Goal: Task Accomplishment & Management: Manage account settings

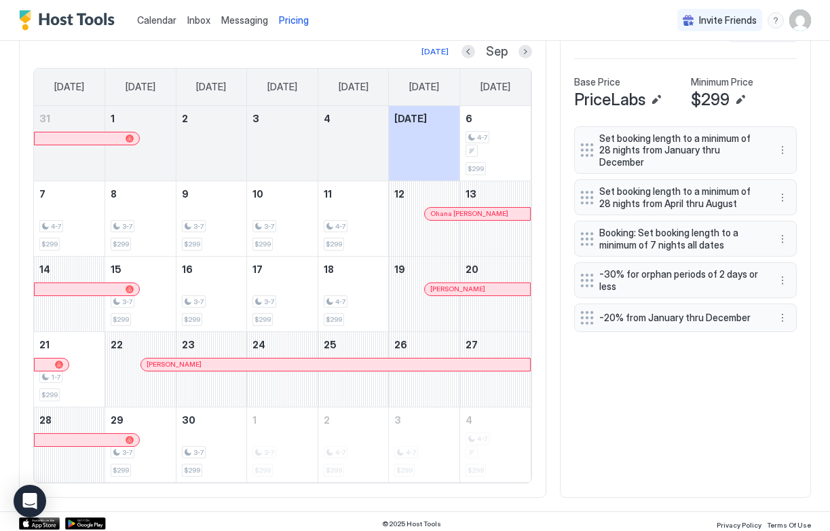
scroll to position [211, 634]
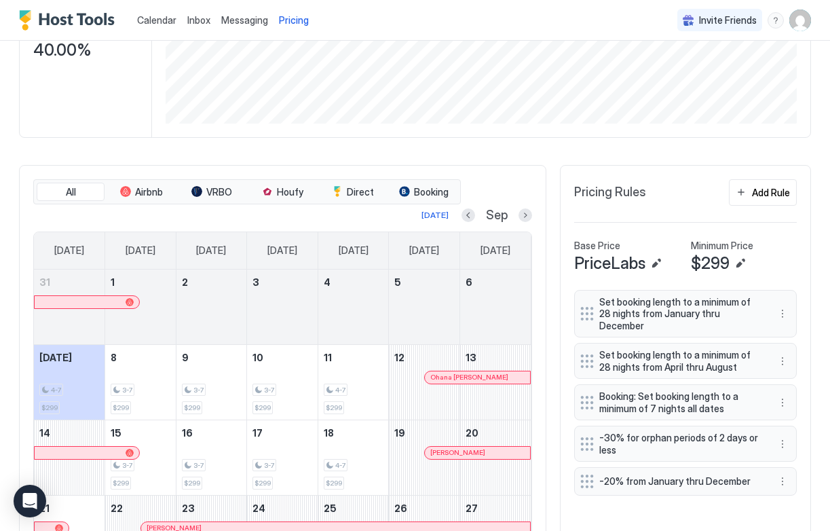
scroll to position [243, 0]
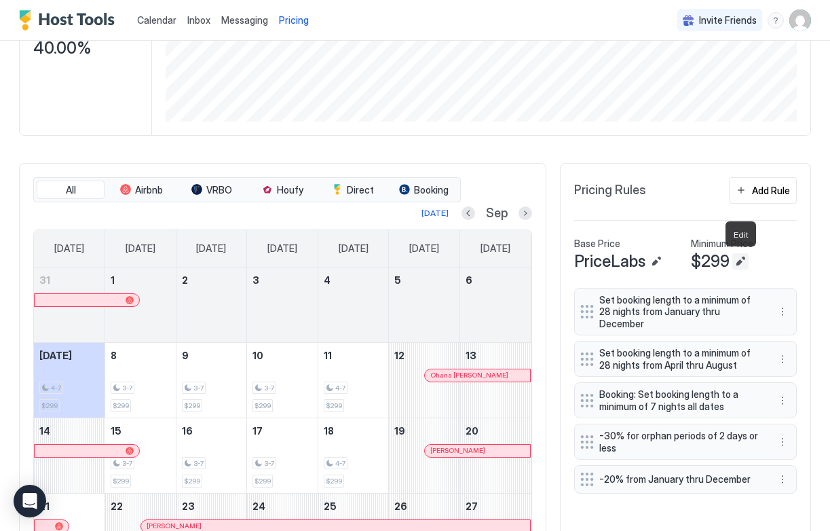
click at [740, 260] on button "Edit" at bounding box center [740, 261] width 16 height 16
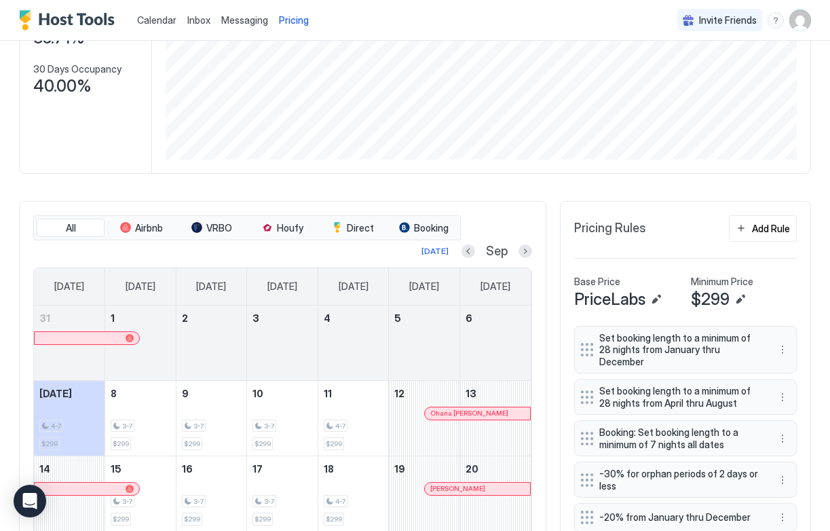
scroll to position [229, 0]
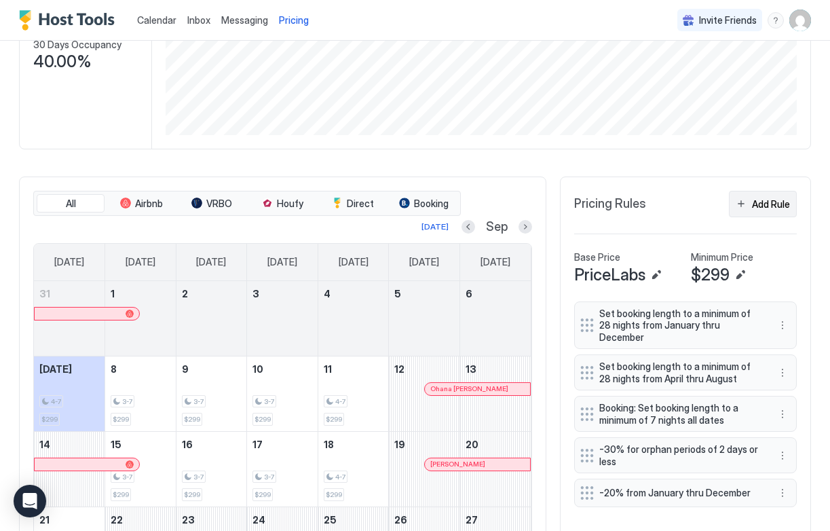
click at [784, 202] on div "Add Rule" at bounding box center [771, 204] width 38 height 14
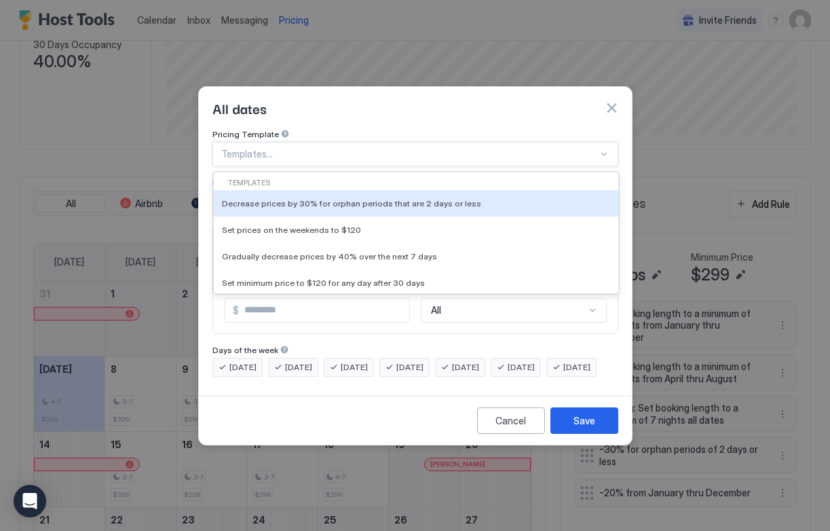
click at [392, 148] on div at bounding box center [409, 154] width 377 height 12
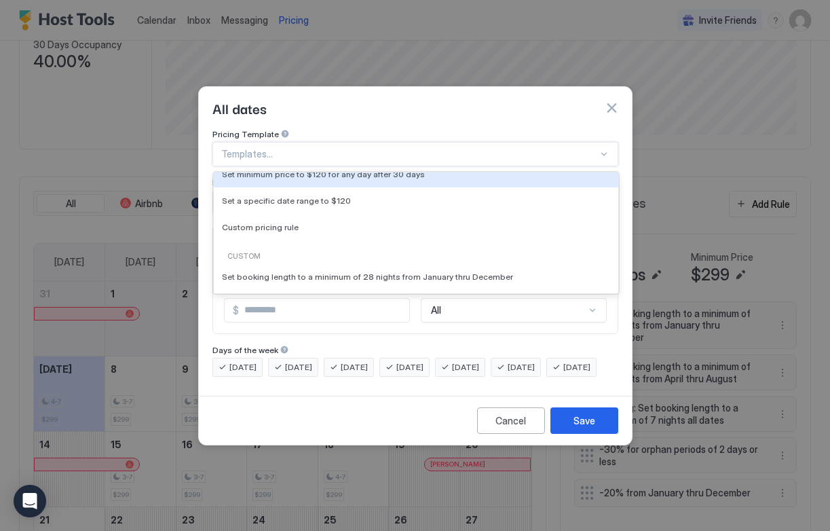
scroll to position [109, 0]
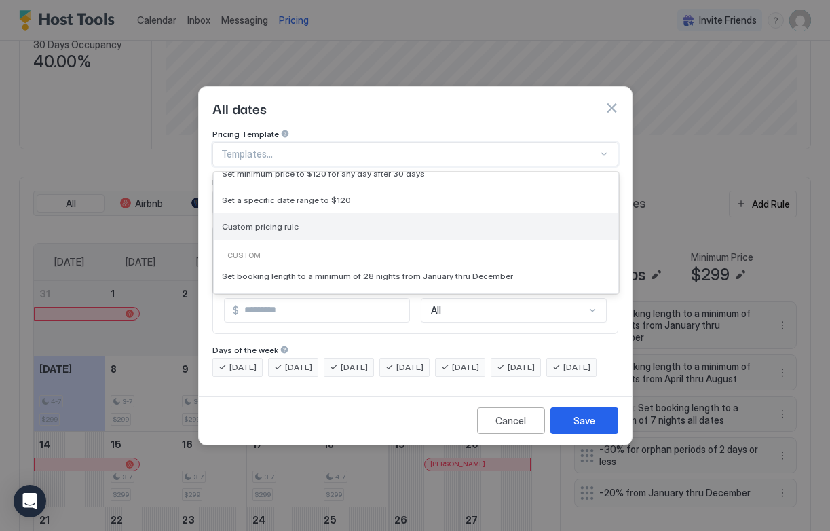
click at [350, 221] on div "Custom pricing rule" at bounding box center [416, 226] width 388 height 10
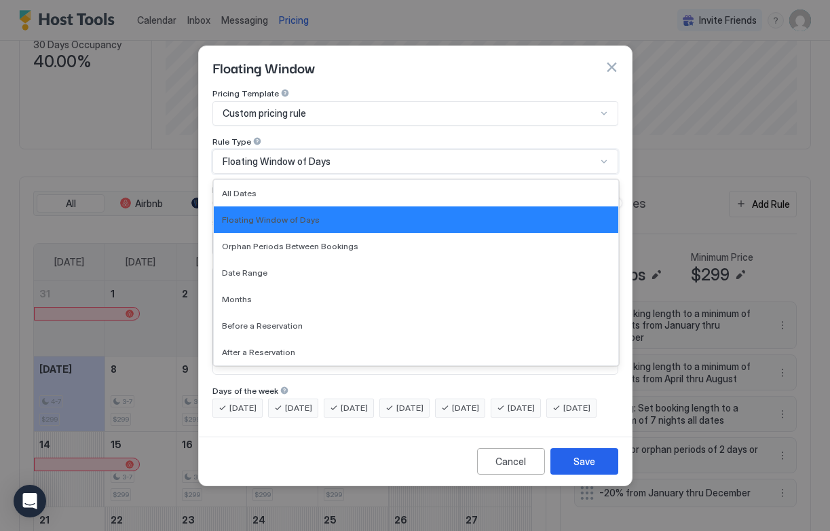
click at [336, 155] on div "Floating Window of Days" at bounding box center [410, 161] width 374 height 12
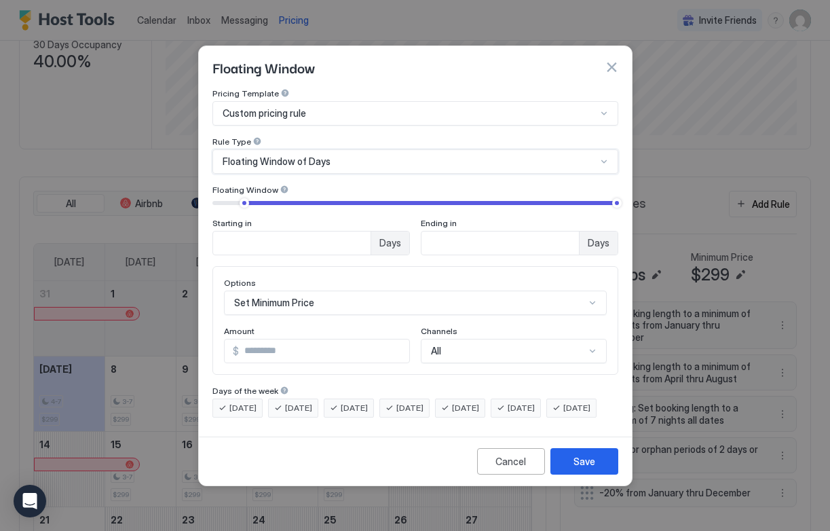
click at [279, 149] on div "Floating Window of Days" at bounding box center [415, 161] width 406 height 24
click at [277, 155] on span "Floating Window of Days" at bounding box center [277, 161] width 108 height 12
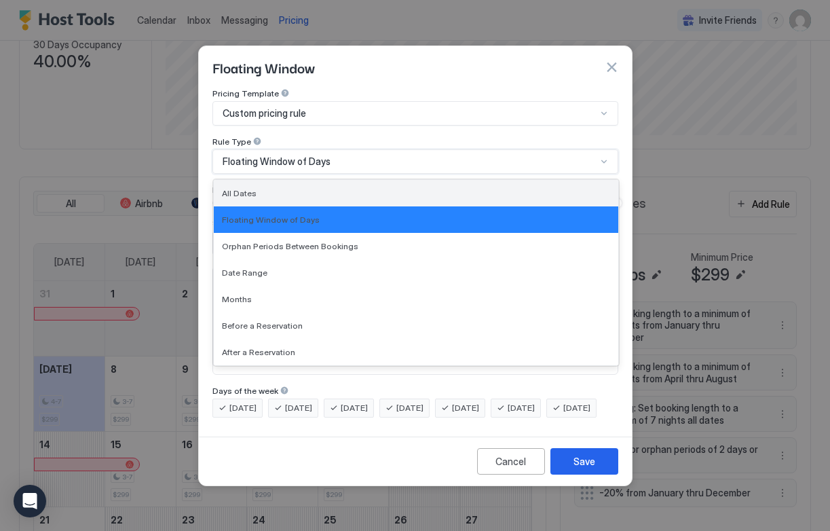
click at [265, 180] on div "All Dates" at bounding box center [416, 193] width 404 height 26
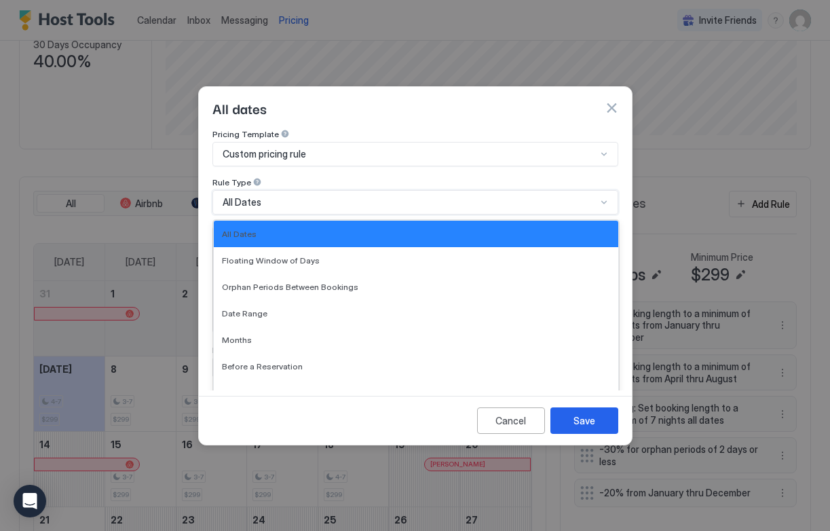
click at [269, 196] on div "All Dates" at bounding box center [410, 202] width 374 height 12
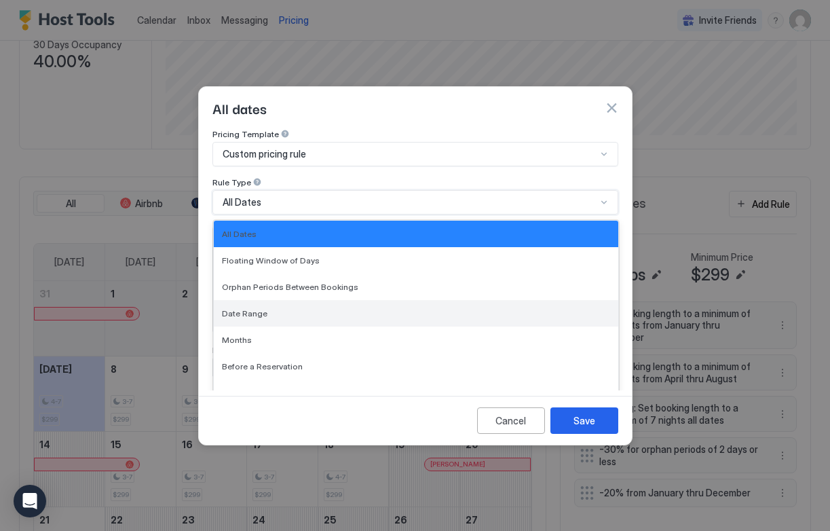
click at [255, 308] on span "Date Range" at bounding box center [244, 313] width 45 height 10
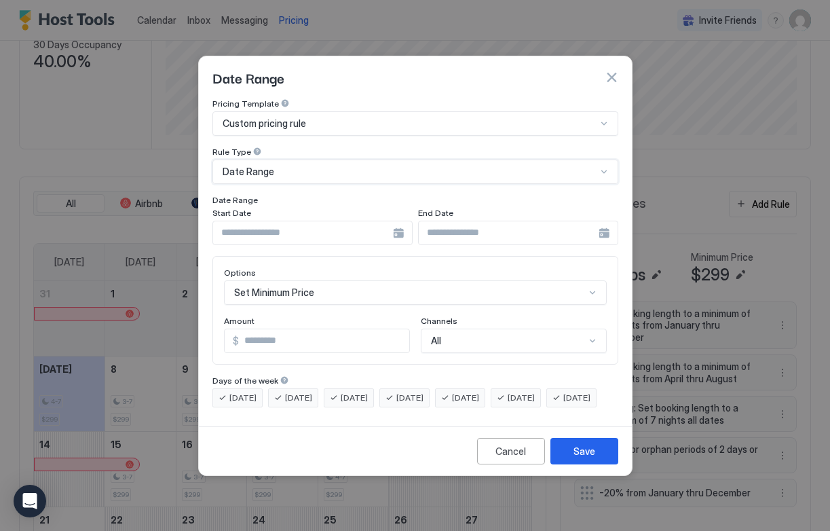
click at [242, 392] on span "[DATE]" at bounding box center [242, 398] width 27 height 12
click at [244, 392] on span "[DATE]" at bounding box center [242, 398] width 27 height 12
click at [563, 404] on span "[DATE]" at bounding box center [576, 398] width 27 height 12
click at [533, 392] on span "[DATE]" at bounding box center [521, 398] width 27 height 12
click at [485, 390] on div "[DATE]" at bounding box center [460, 397] width 50 height 19
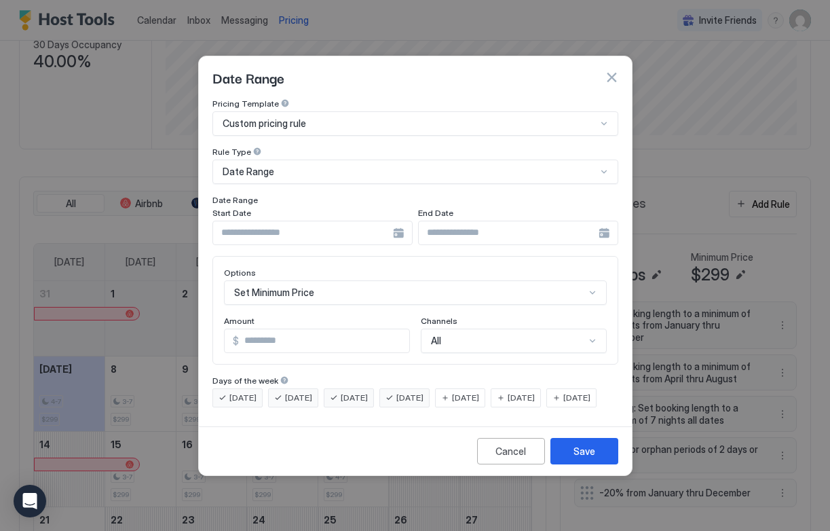
click at [362, 166] on div "Date Range" at bounding box center [410, 172] width 374 height 12
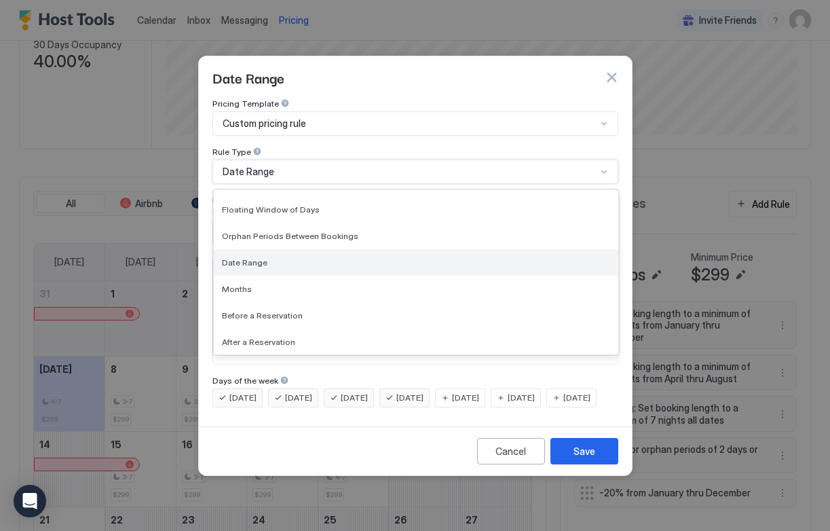
scroll to position [0, 0]
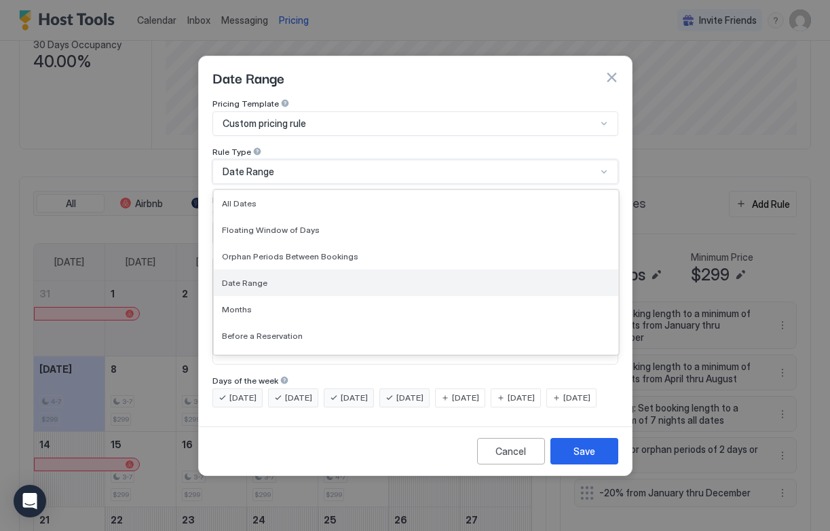
click at [318, 278] on div "Date Range" at bounding box center [416, 283] width 388 height 10
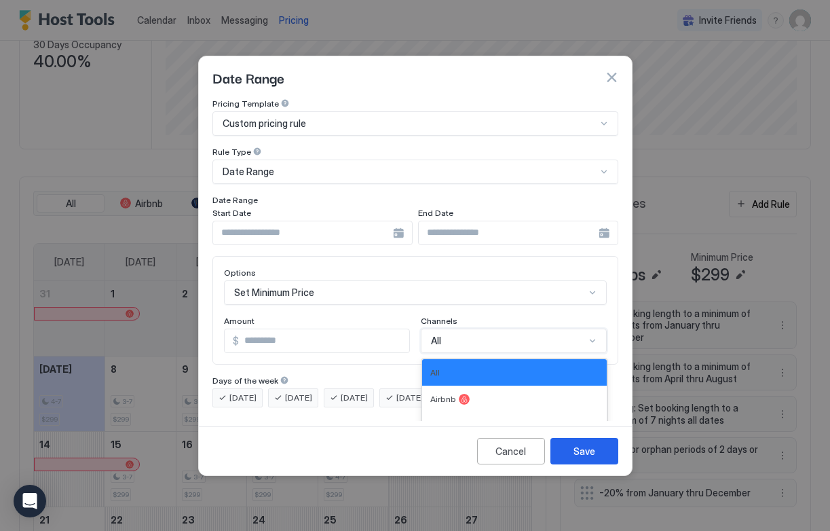
click at [437, 331] on div "Booking, 4 of 7. 7 results available. Use Up and Down to choose options, press …" at bounding box center [514, 340] width 186 height 24
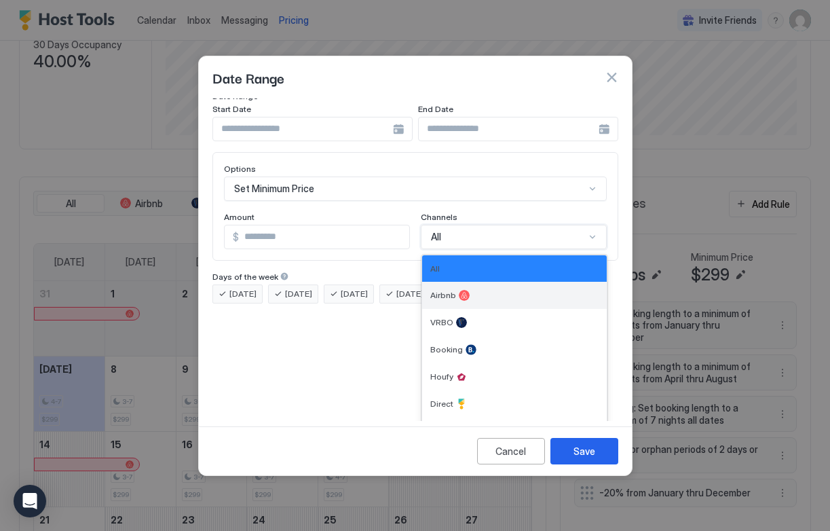
click at [442, 290] on span "Airbnb" at bounding box center [443, 295] width 26 height 10
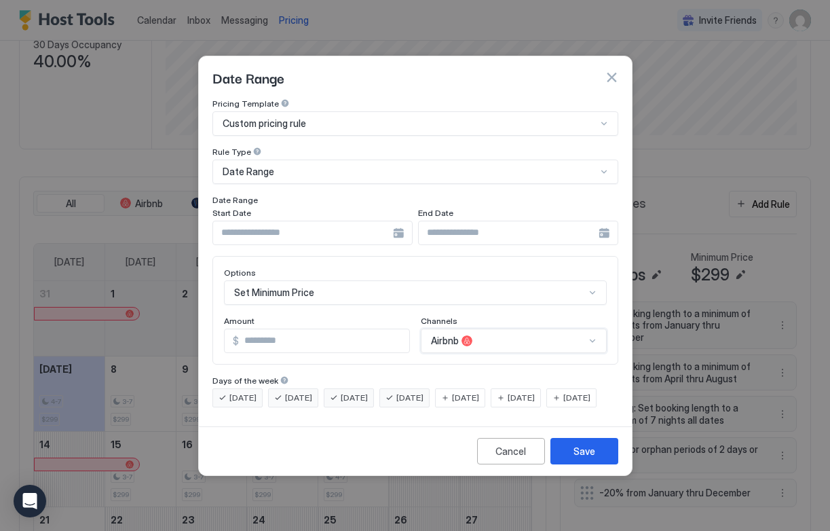
scroll to position [70, 0]
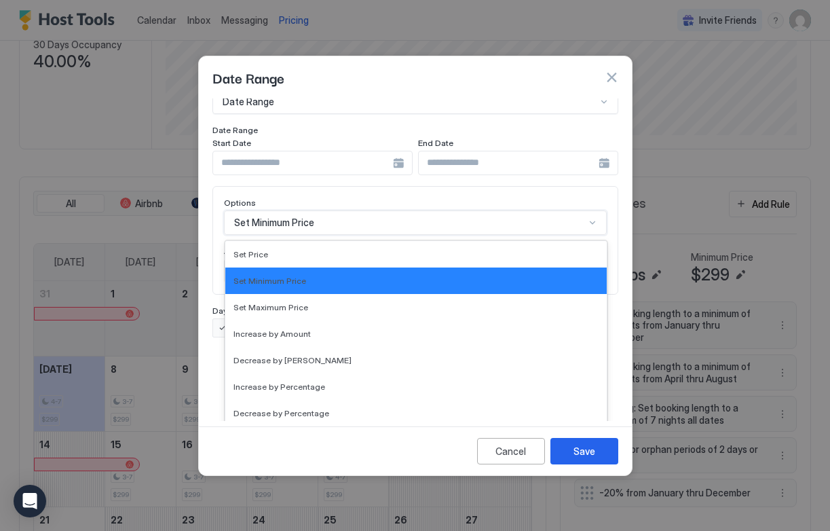
click at [388, 235] on div "Set Minimum Price selected, 2 of 17. 17 results available. Use Up and Down to c…" at bounding box center [415, 222] width 383 height 24
click at [347, 408] on div "Decrease by Percentage" at bounding box center [415, 413] width 365 height 10
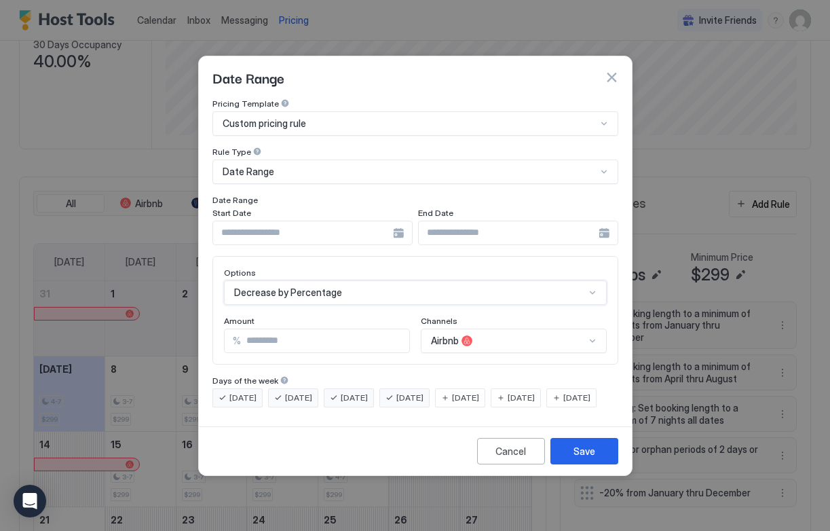
scroll to position [0, 0]
click at [395, 331] on input "***" at bounding box center [325, 340] width 168 height 23
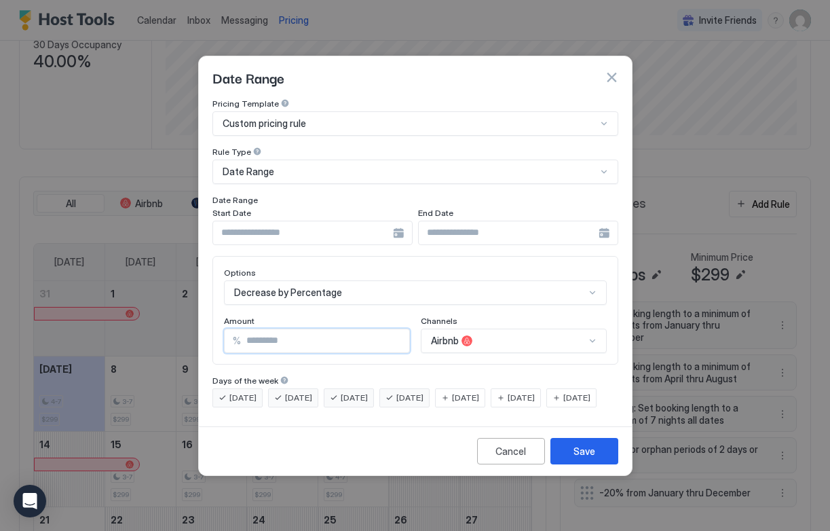
click at [395, 331] on input "***" at bounding box center [325, 340] width 168 height 23
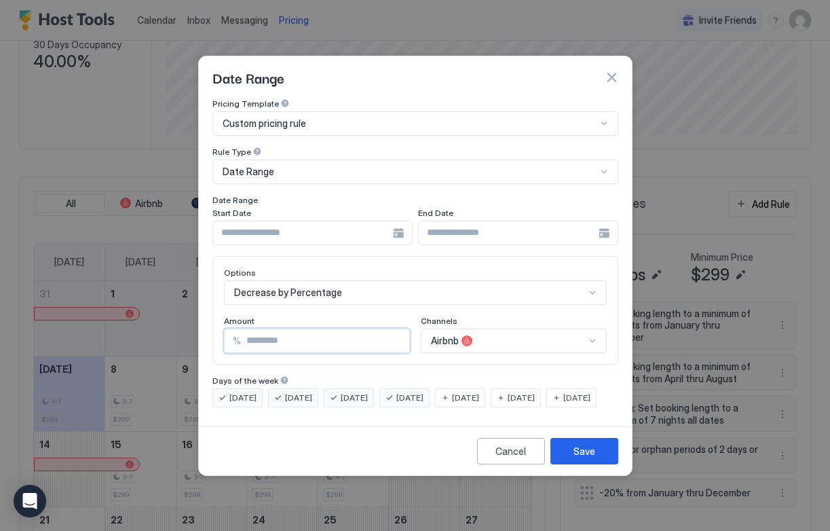
click at [395, 331] on input "***" at bounding box center [325, 340] width 168 height 23
drag, startPoint x: 329, startPoint y: 323, endPoint x: 217, endPoint y: 331, distance: 112.3
click at [217, 331] on div "Options Decrease by Percentage Amount % *** Channels Airbnb" at bounding box center [415, 310] width 406 height 109
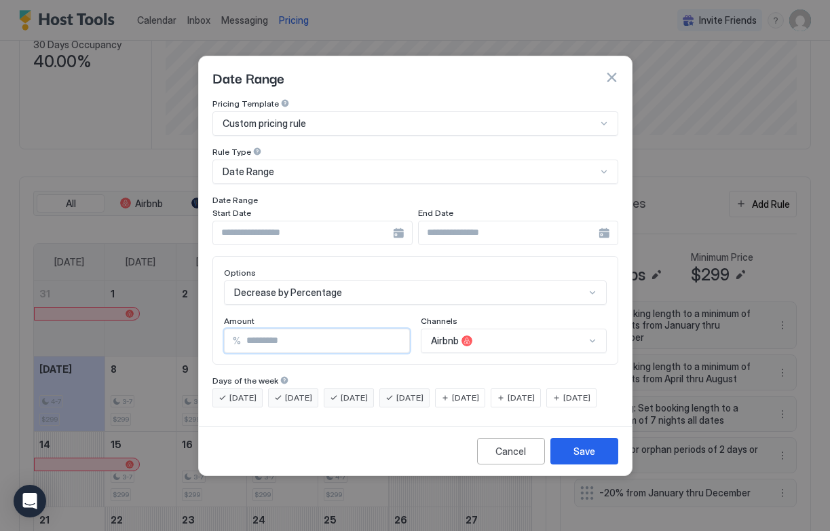
type input "*"
type input "**"
click at [316, 436] on div "Date Range Pricing Template Custom pricing rule Rule Type Date Range Date Range…" at bounding box center [415, 266] width 434 height 420
click at [578, 458] on div "Save" at bounding box center [584, 451] width 22 height 14
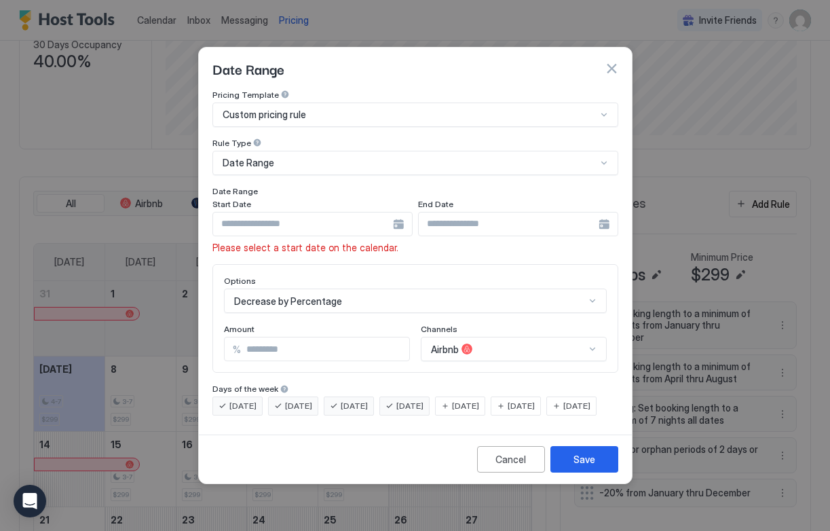
click at [395, 216] on div at bounding box center [312, 224] width 200 height 24
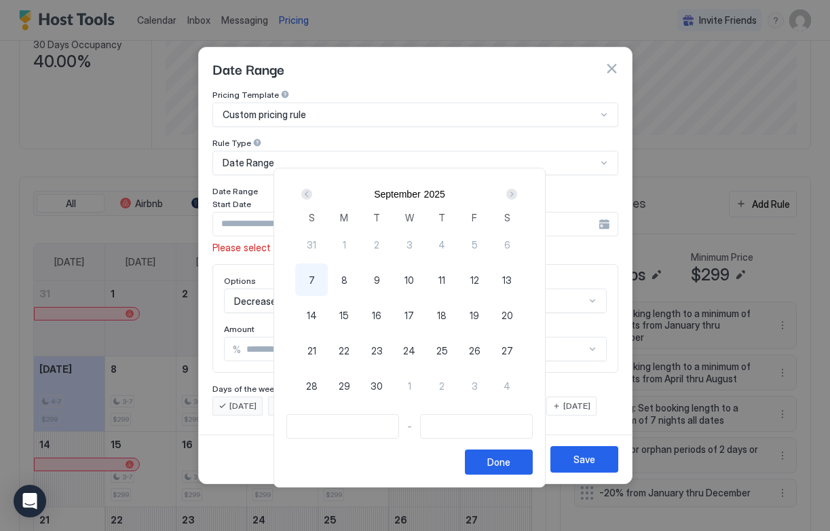
click at [312, 276] on div "7" at bounding box center [311, 279] width 33 height 33
type input "**********"
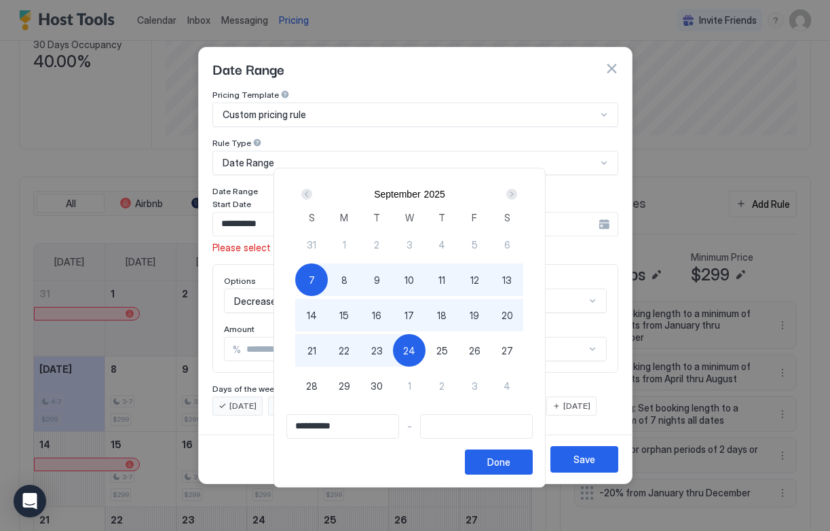
type input "**********"
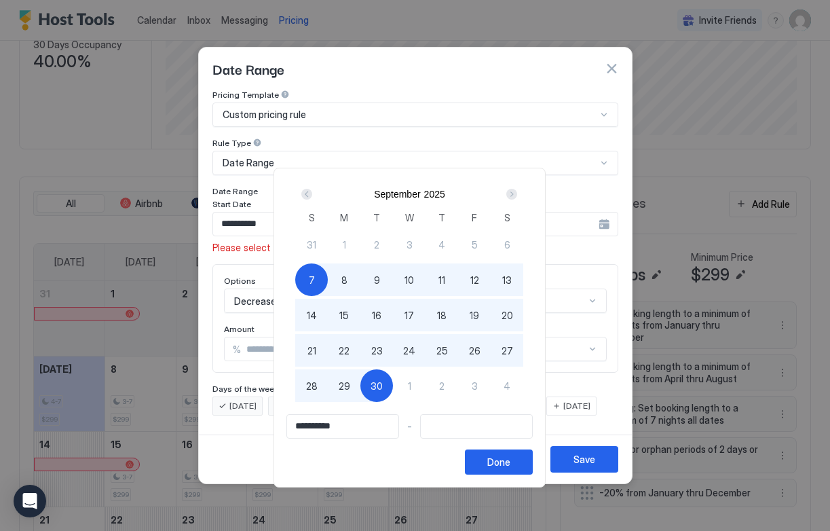
click at [383, 379] on span "30" at bounding box center [377, 386] width 12 height 14
type input "**********"
click at [510, 463] on div "Done" at bounding box center [498, 462] width 23 height 14
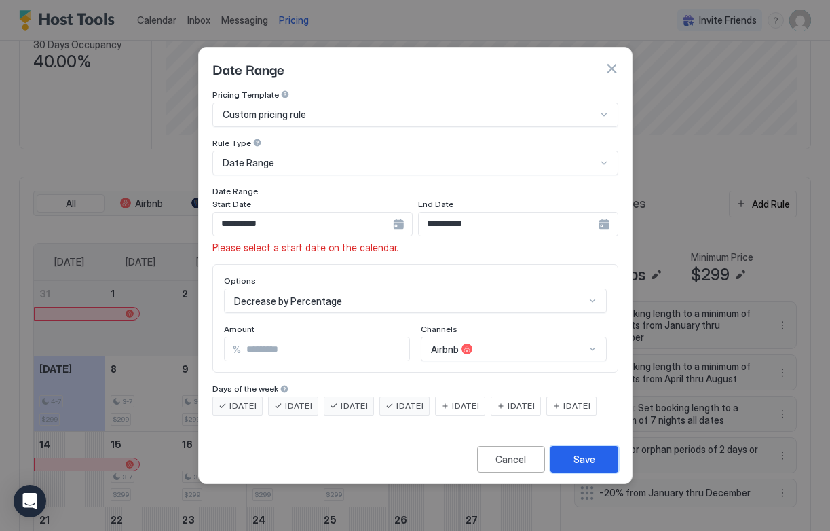
click at [576, 466] on div "Save" at bounding box center [584, 459] width 22 height 14
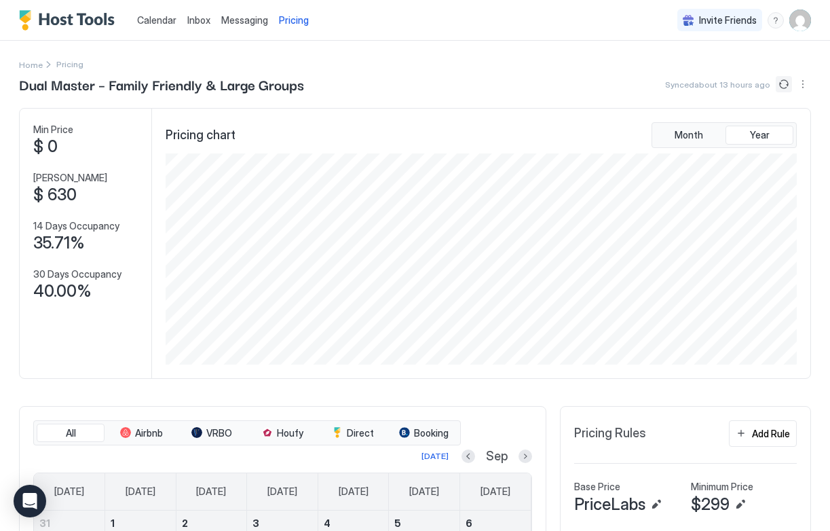
click at [784, 87] on button "Sync prices" at bounding box center [784, 84] width 16 height 16
click at [787, 85] on button "Sync prices" at bounding box center [784, 84] width 16 height 16
click at [783, 81] on button "Sync prices" at bounding box center [784, 84] width 16 height 16
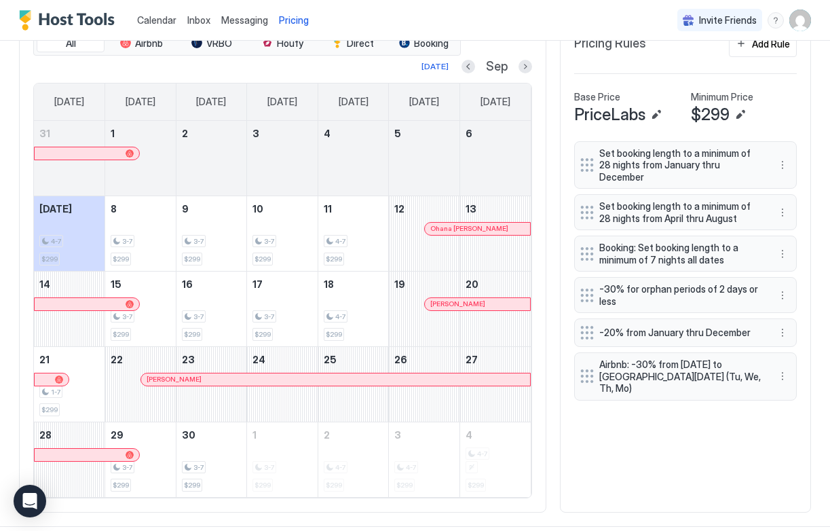
scroll to position [409, 0]
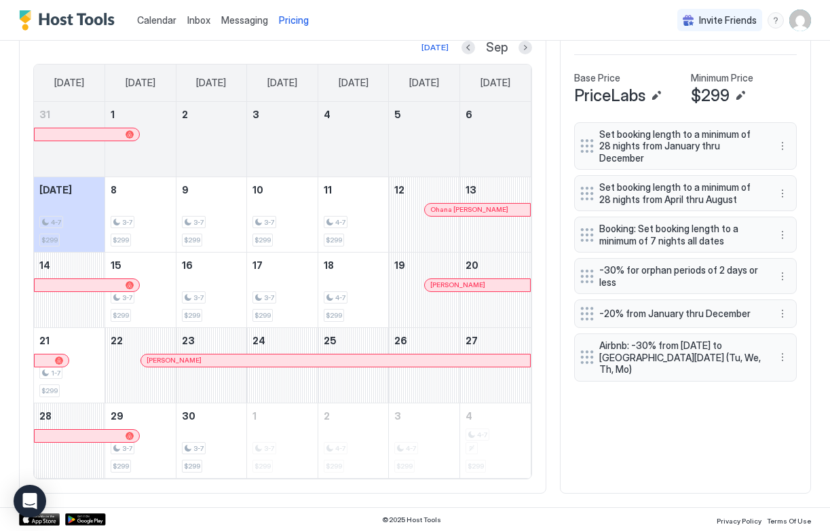
click at [643, 350] on span "Airbnb: -30% from Sun, Sep 7th 2025 to Tue, Sep 30th 2025 (Tu, We, Th, Mo)" at bounding box center [680, 357] width 162 height 36
click at [785, 354] on button "More options" at bounding box center [782, 357] width 16 height 16
click at [791, 381] on div "Edit" at bounding box center [800, 376] width 51 height 22
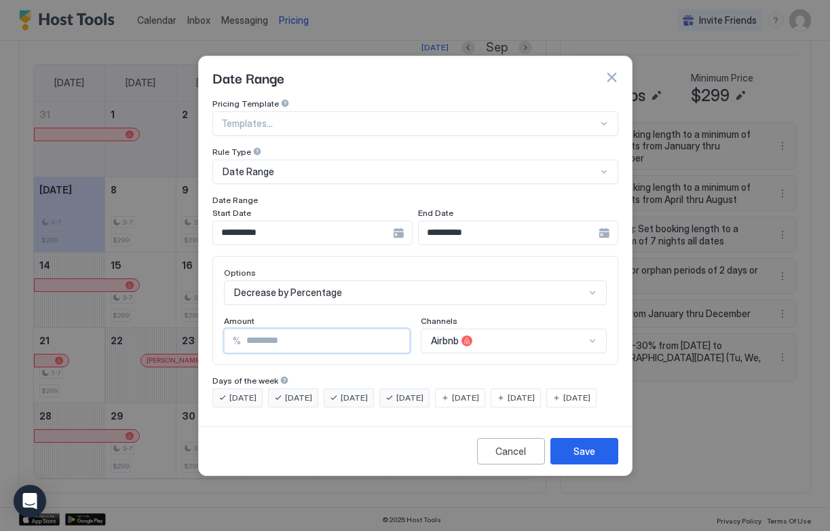
click at [254, 329] on input "**" at bounding box center [325, 340] width 168 height 23
click at [281, 329] on input "**" at bounding box center [325, 340] width 168 height 23
click at [568, 459] on button "Save" at bounding box center [584, 451] width 68 height 26
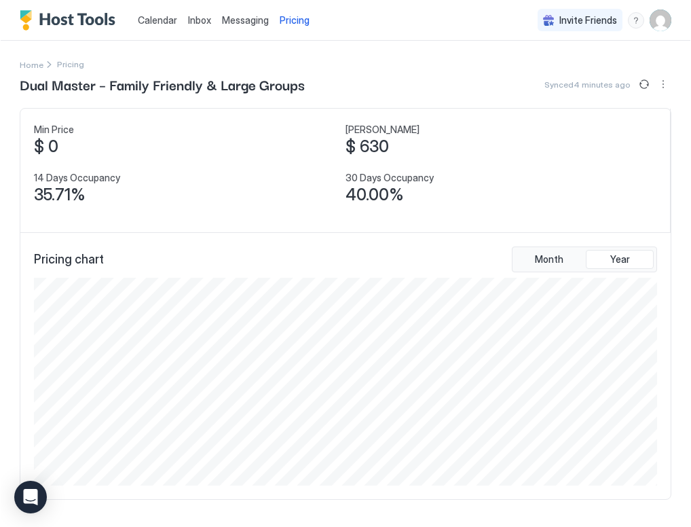
scroll to position [208, 624]
click at [30, 61] on span "Home" at bounding box center [31, 65] width 24 height 10
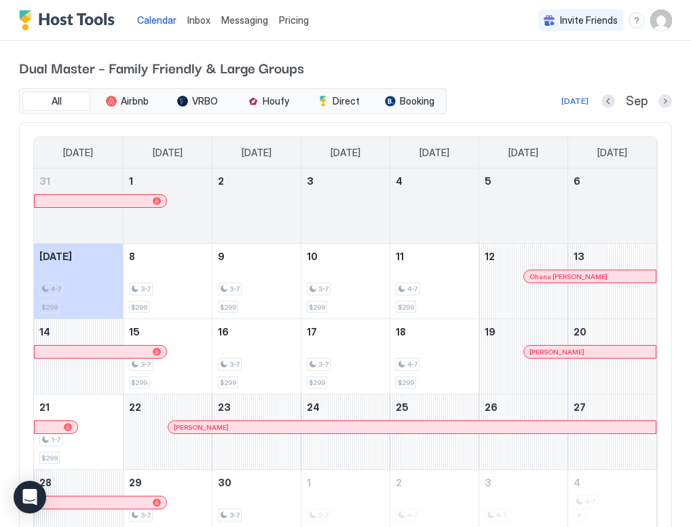
click at [662, 20] on img "User profile" at bounding box center [661, 21] width 22 height 22
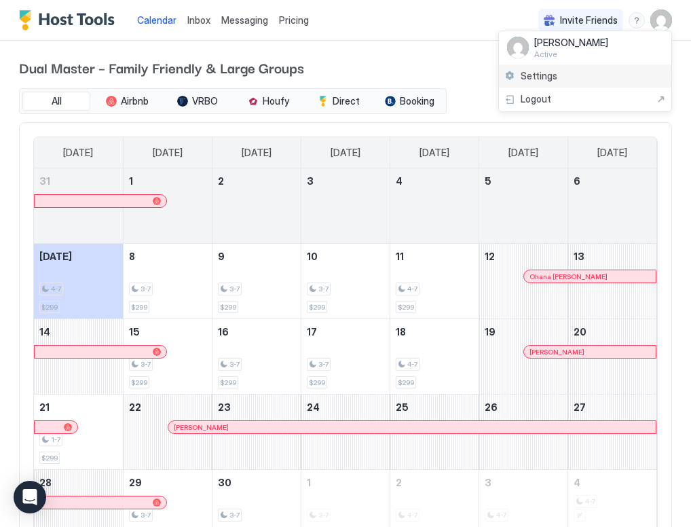
drag, startPoint x: 611, startPoint y: 60, endPoint x: 599, endPoint y: 66, distance: 13.4
click at [595, 68] on ul "DL Denisse Lopez Active Settings Logout" at bounding box center [585, 71] width 174 height 81
click at [599, 66] on div "Settings" at bounding box center [585, 76] width 172 height 24
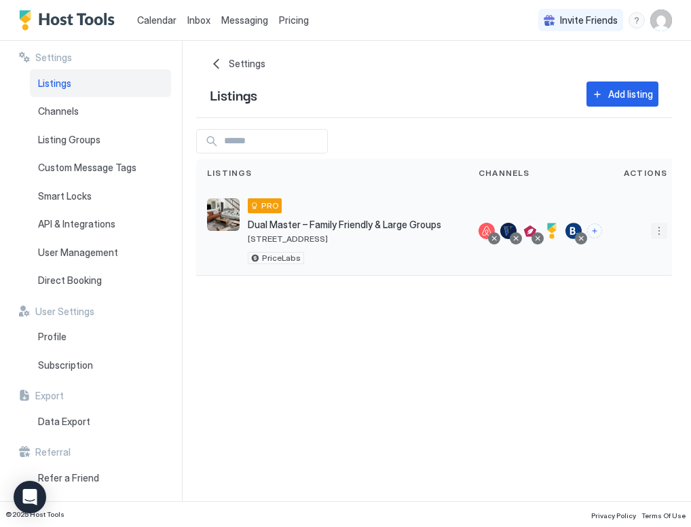
click at [658, 233] on button "More options" at bounding box center [659, 231] width 16 height 16
click at [520, 136] on div at bounding box center [345, 263] width 691 height 527
click at [59, 374] on div "Subscription" at bounding box center [100, 365] width 141 height 29
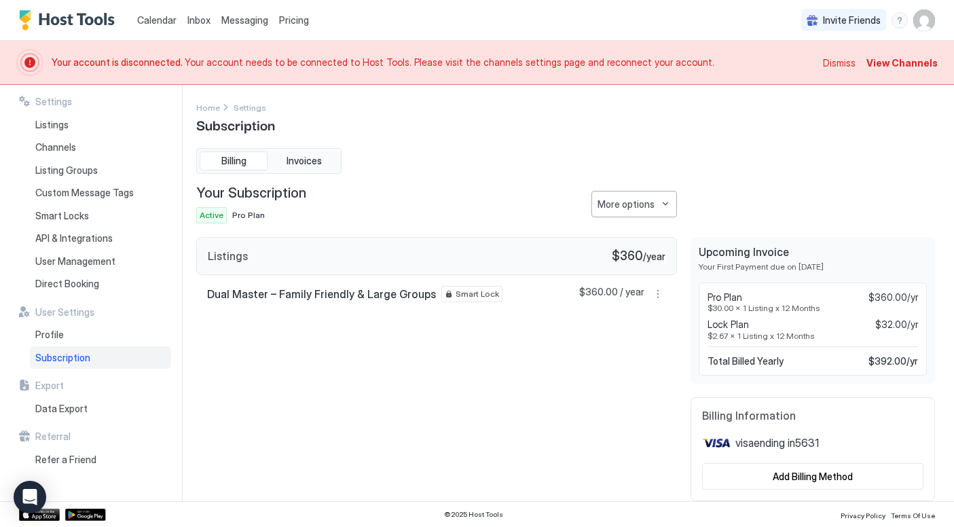
scroll to position [1, 0]
click at [62, 130] on div "Listings" at bounding box center [100, 124] width 141 height 23
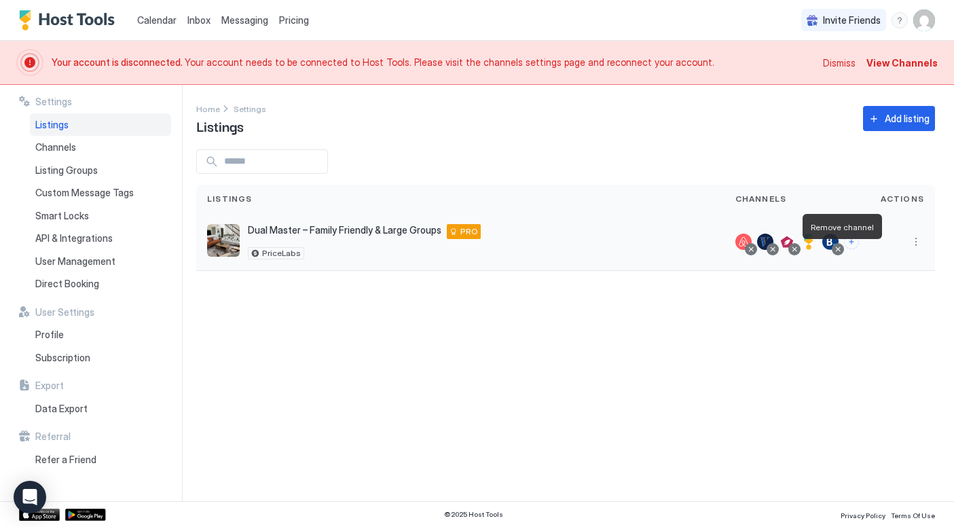
click at [829, 249] on div at bounding box center [837, 249] width 7 height 7
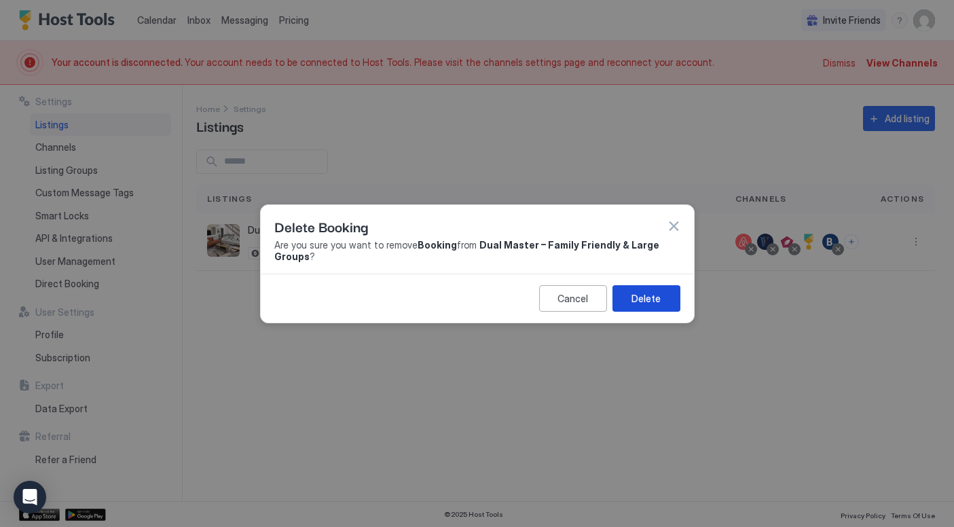
click at [660, 293] on button "Delete" at bounding box center [646, 298] width 68 height 26
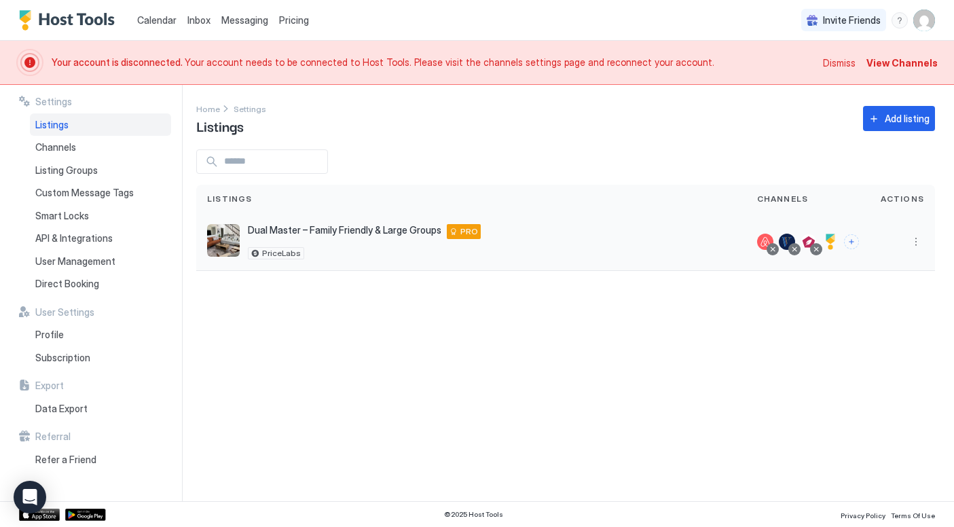
click at [795, 250] on div at bounding box center [794, 249] width 7 height 7
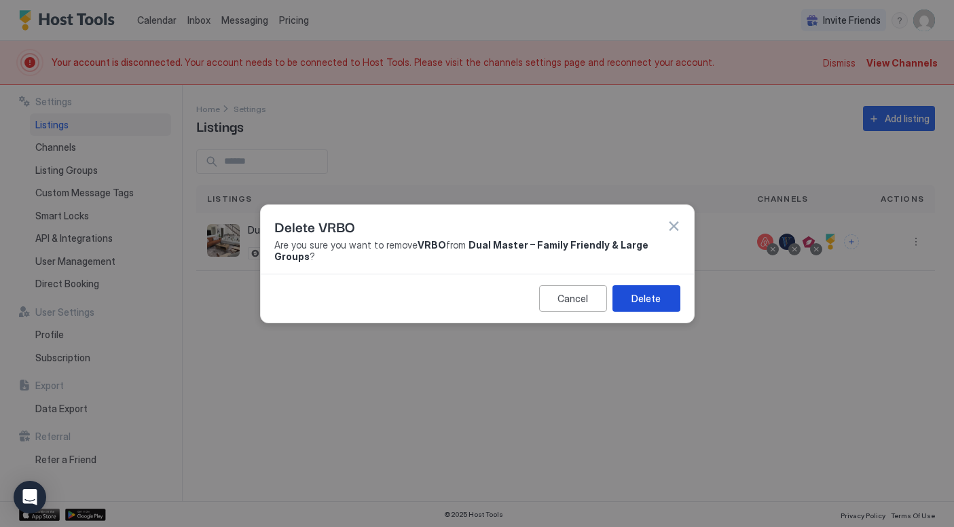
click at [645, 293] on div "Delete" at bounding box center [645, 298] width 29 height 14
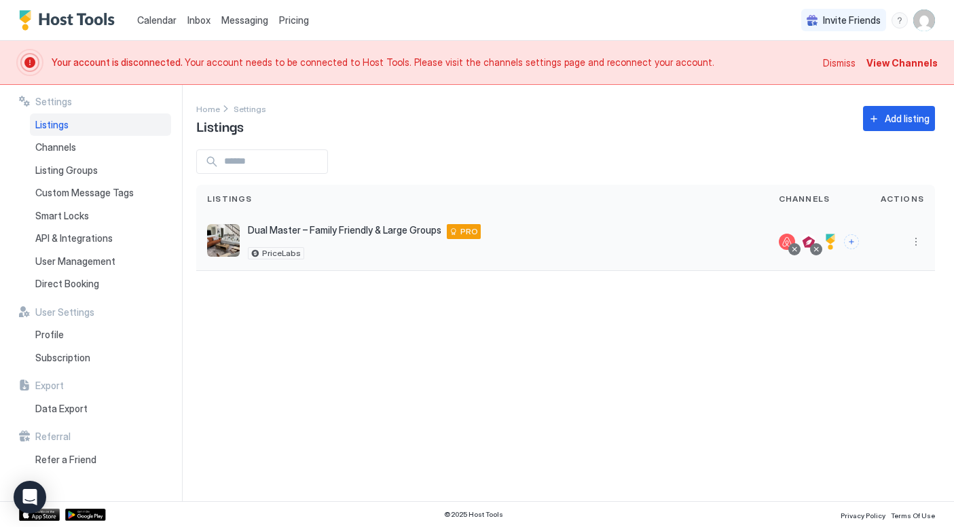
click at [800, 248] on div at bounding box center [794, 249] width 12 height 12
click at [797, 248] on div at bounding box center [794, 249] width 7 height 7
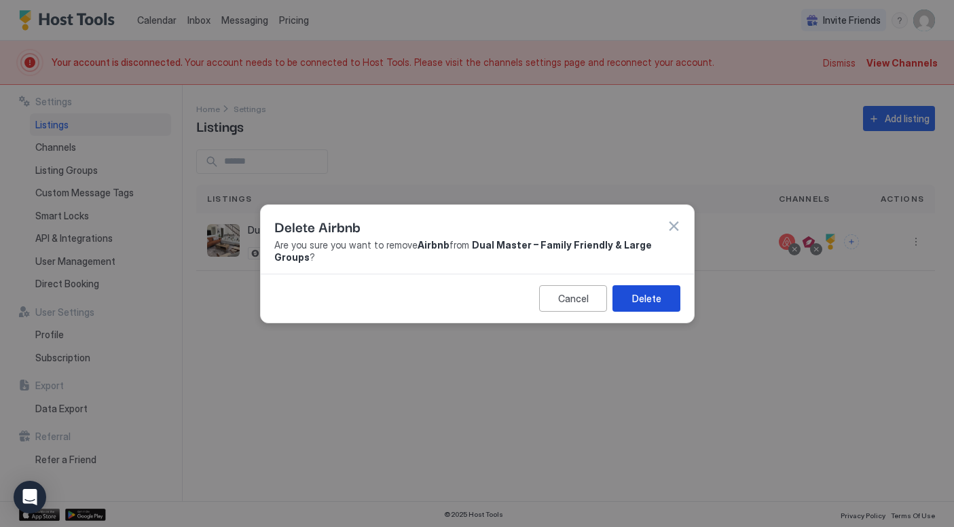
click at [643, 293] on div "Delete" at bounding box center [645, 298] width 29 height 14
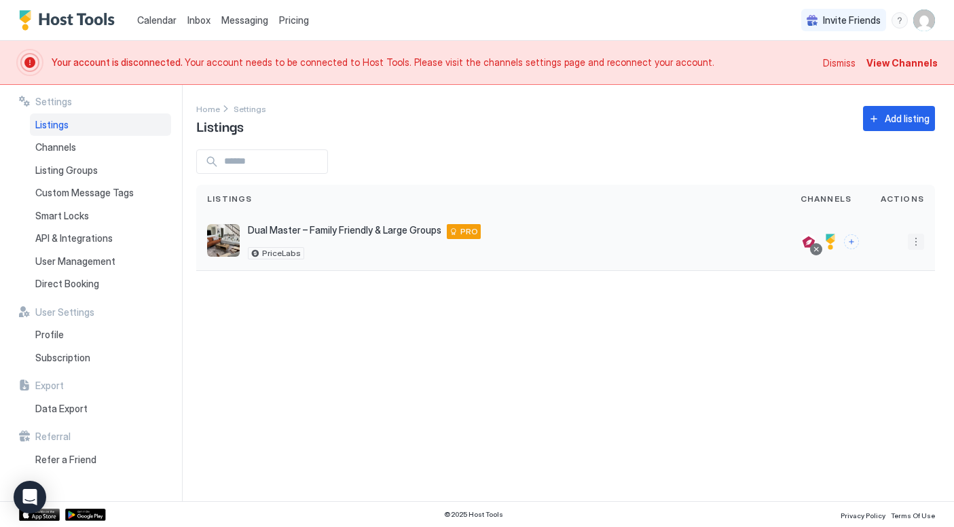
click at [829, 237] on button "More options" at bounding box center [915, 241] width 16 height 16
click at [829, 305] on span "Listing Settings" at bounding box center [884, 304] width 60 height 10
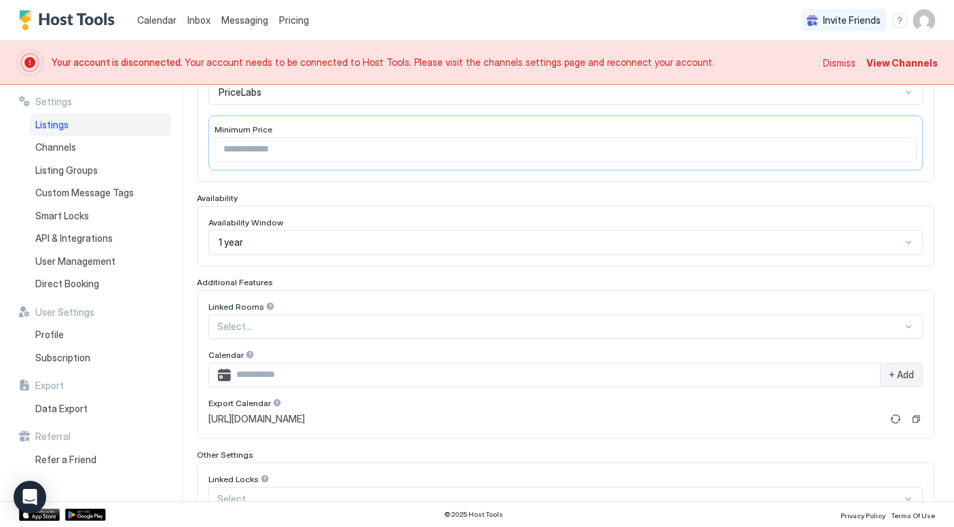
scroll to position [267, 0]
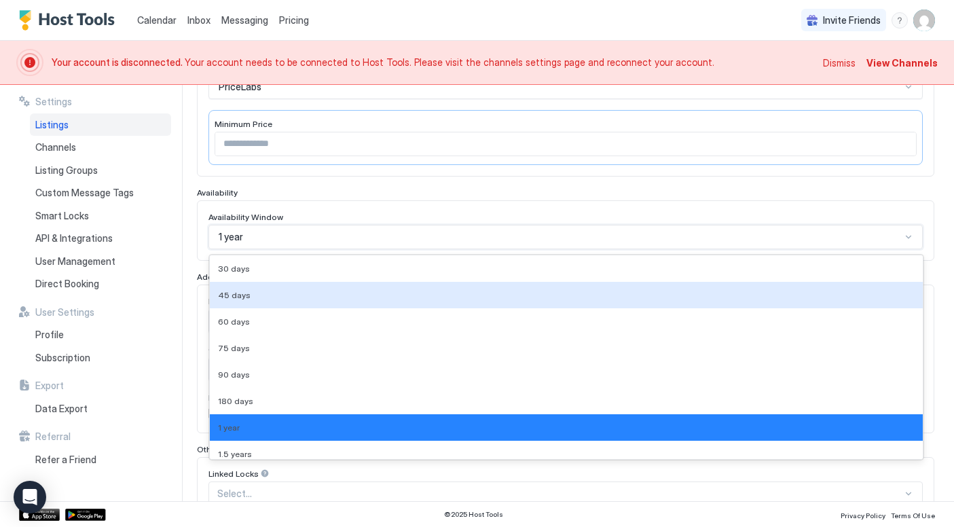
click at [622, 236] on div "45 days, 2 of 9. 9 results available. Use Up and Down to choose options, press …" at bounding box center [565, 237] width 714 height 24
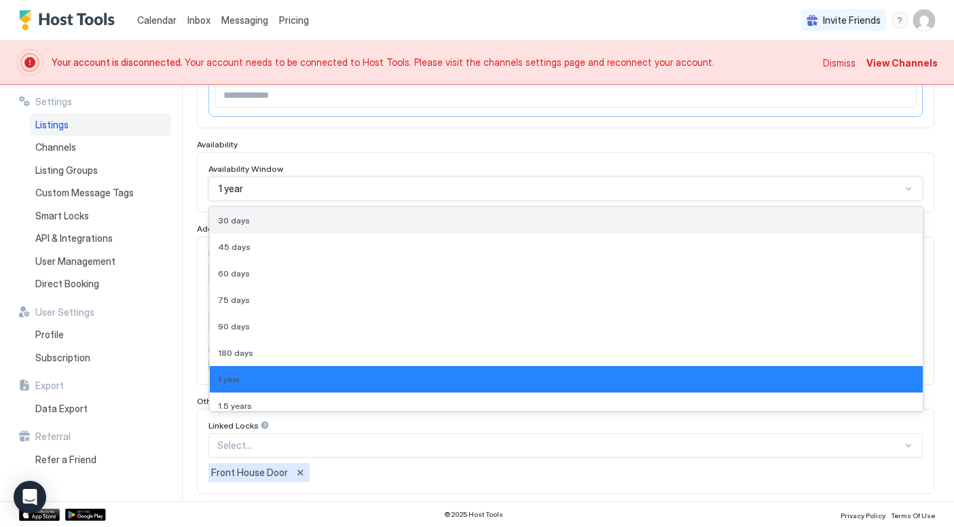
click at [602, 219] on div "30 days" at bounding box center [566, 220] width 696 height 10
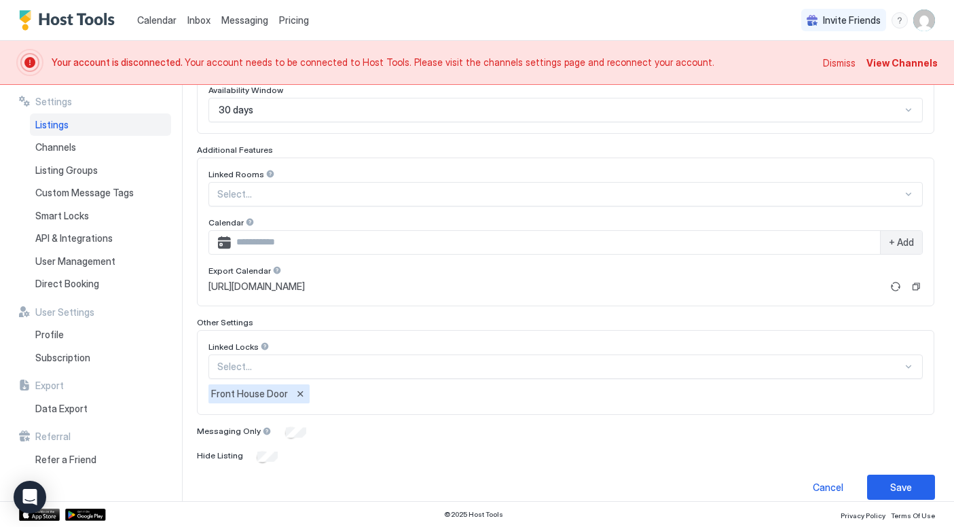
scroll to position [408, 0]
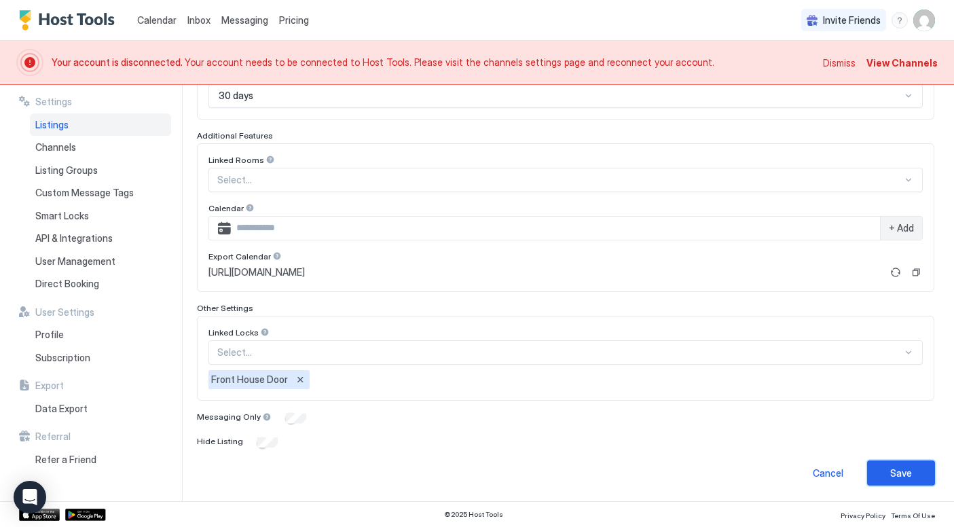
click at [829, 484] on button "Save" at bounding box center [901, 472] width 68 height 25
